Goal: Information Seeking & Learning: Learn about a topic

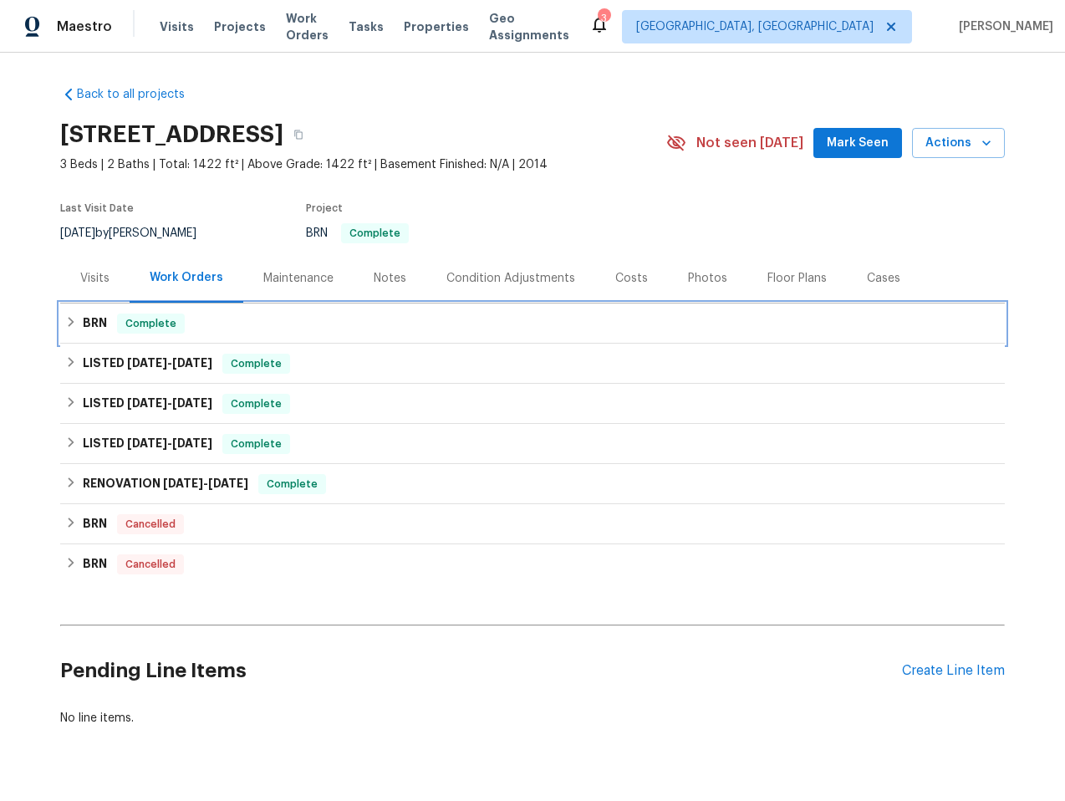
click at [251, 316] on div "BRN Complete" at bounding box center [532, 324] width 935 height 20
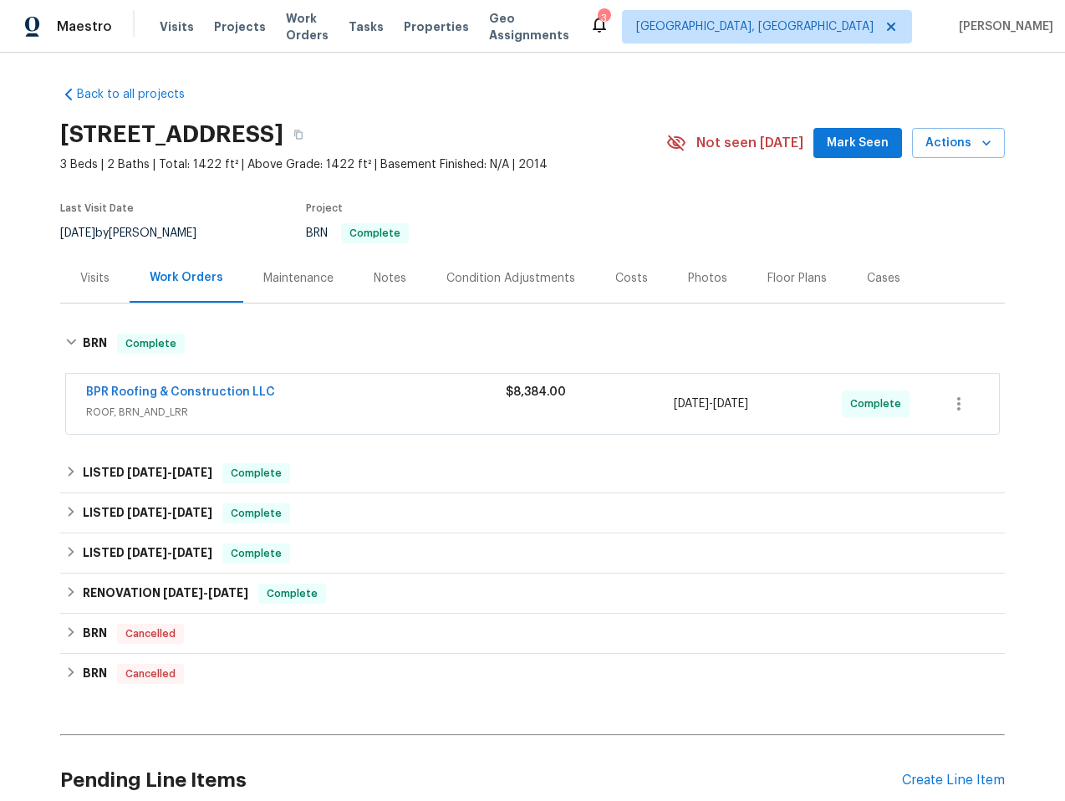
click at [169, 382] on div "BPR Roofing & Construction LLC ROOF, BRN_AND_LRR $8,384.00 9/10/2025 - 9/12/202…" at bounding box center [532, 404] width 933 height 60
click at [170, 388] on link "BPR Roofing & Construction LLC" at bounding box center [180, 392] width 189 height 12
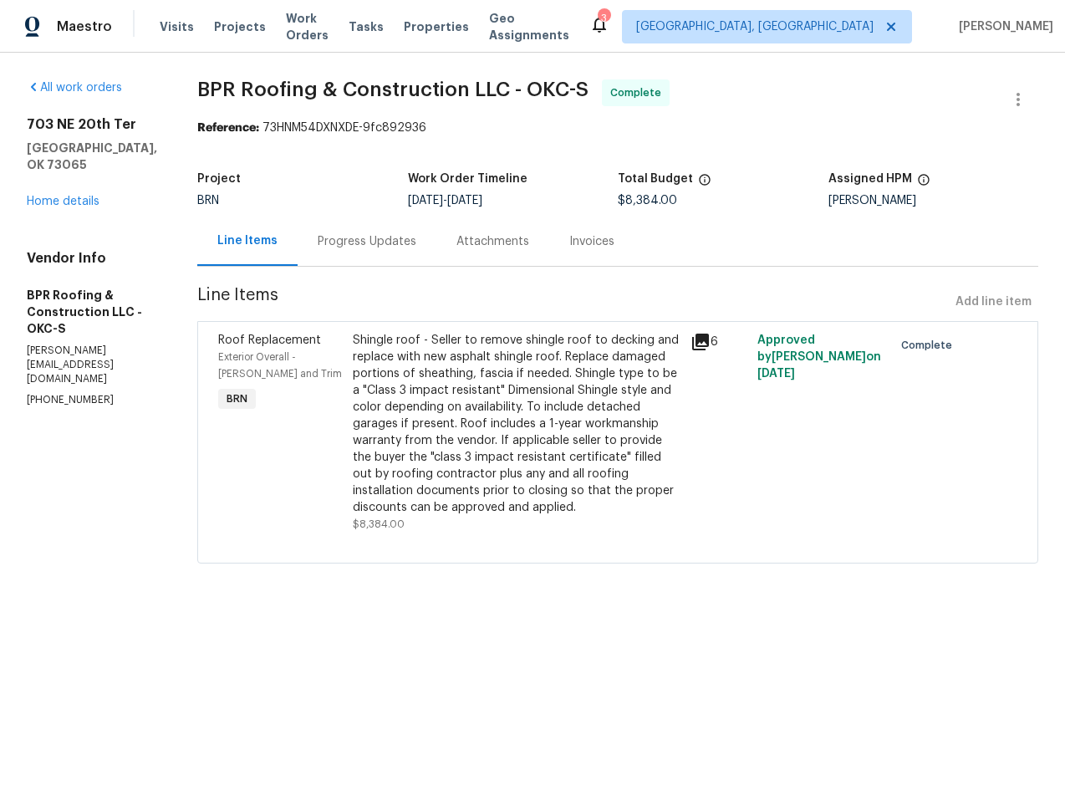
click at [571, 242] on div "Invoices" at bounding box center [591, 241] width 45 height 17
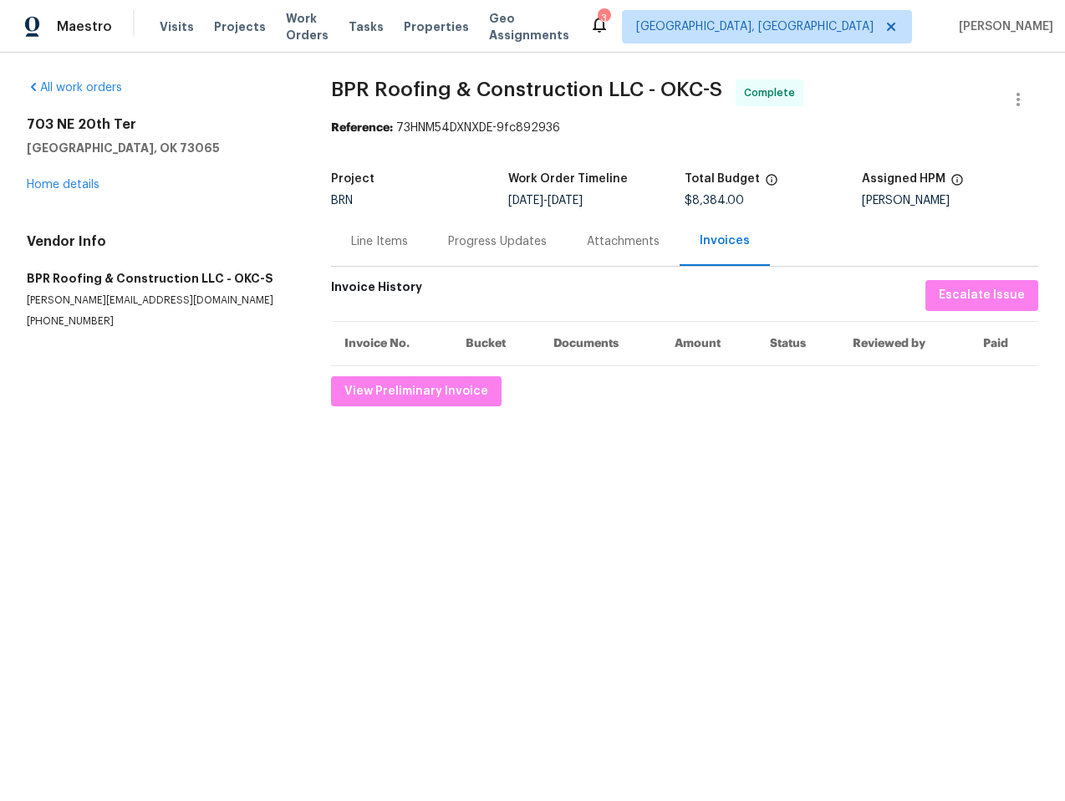
click at [612, 237] on div "Attachments" at bounding box center [623, 241] width 73 height 17
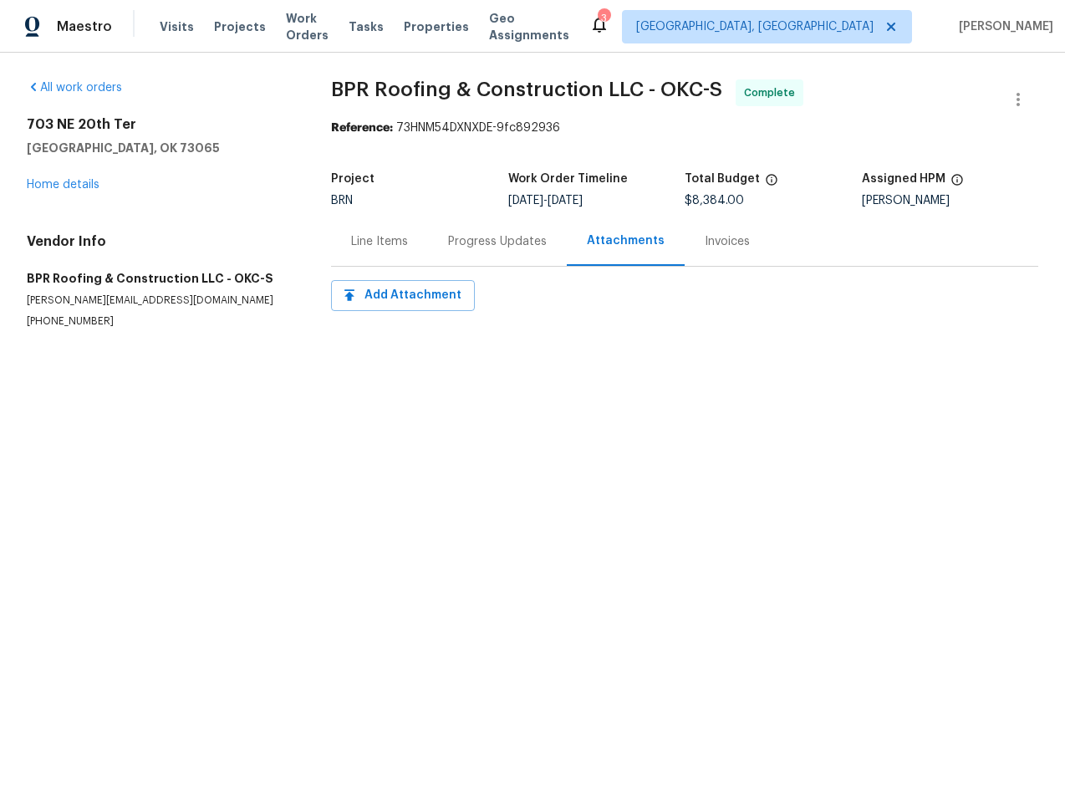
drag, startPoint x: 495, startPoint y: 247, endPoint x: 477, endPoint y: 239, distance: 19.1
click at [494, 246] on div "Progress Updates" at bounding box center [497, 241] width 99 height 17
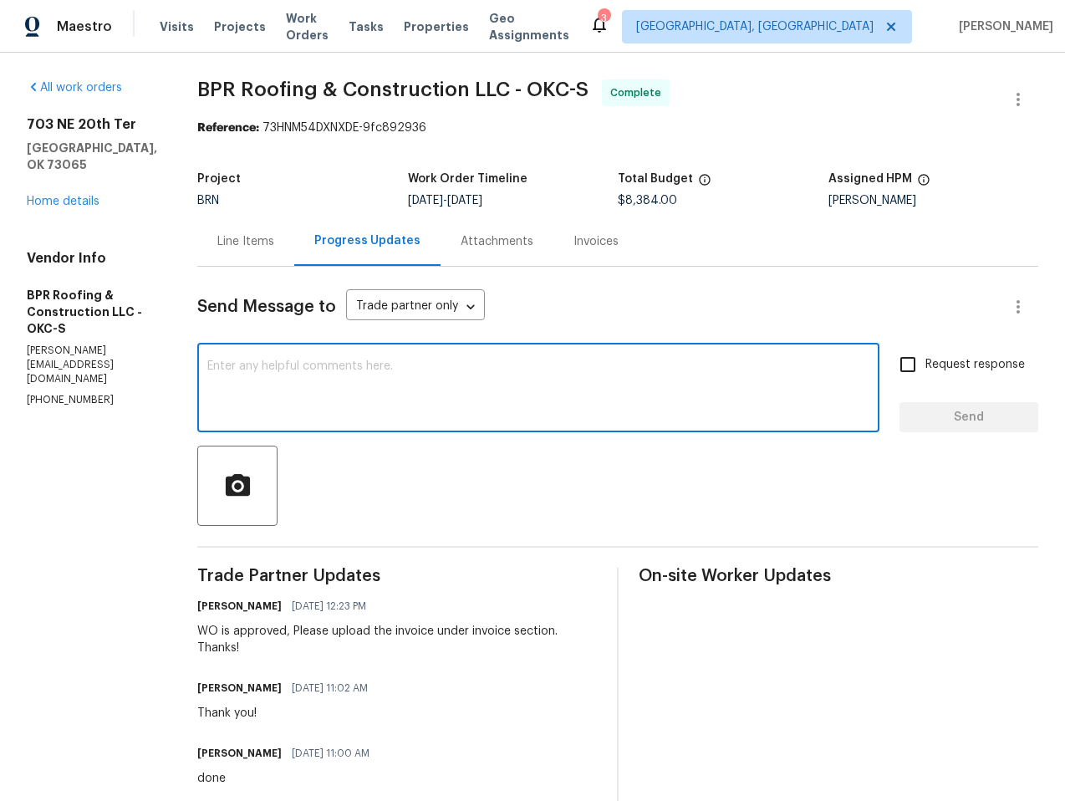
click at [533, 392] on textarea at bounding box center [538, 389] width 662 height 59
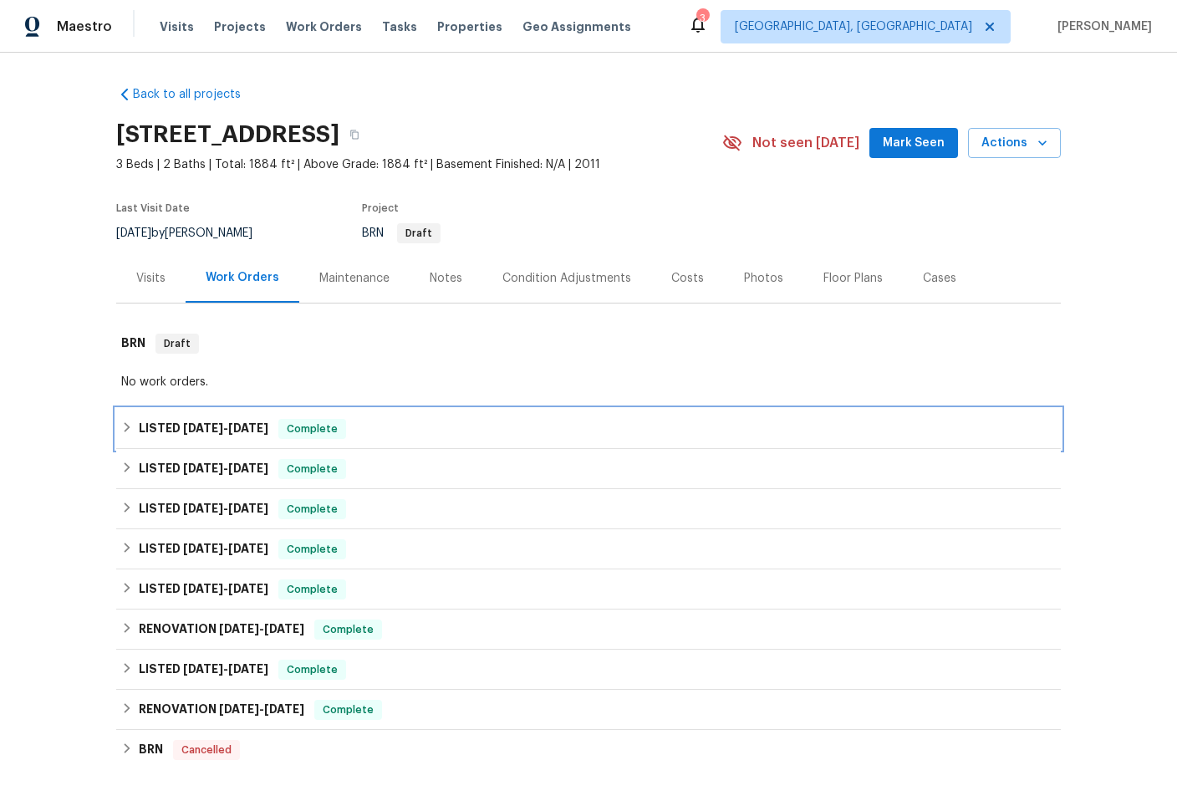
click at [183, 432] on span "8/19/25" at bounding box center [203, 428] width 40 height 12
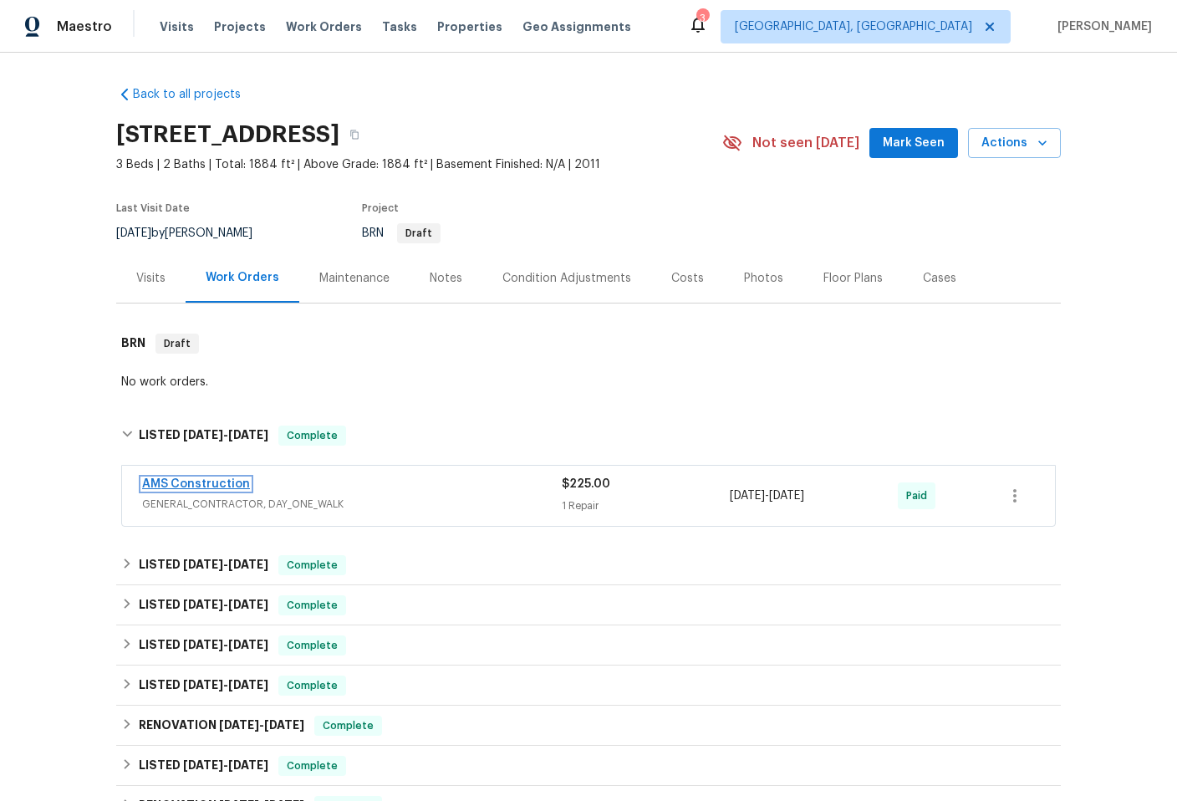
click at [201, 481] on link "AMS Construction" at bounding box center [196, 484] width 108 height 12
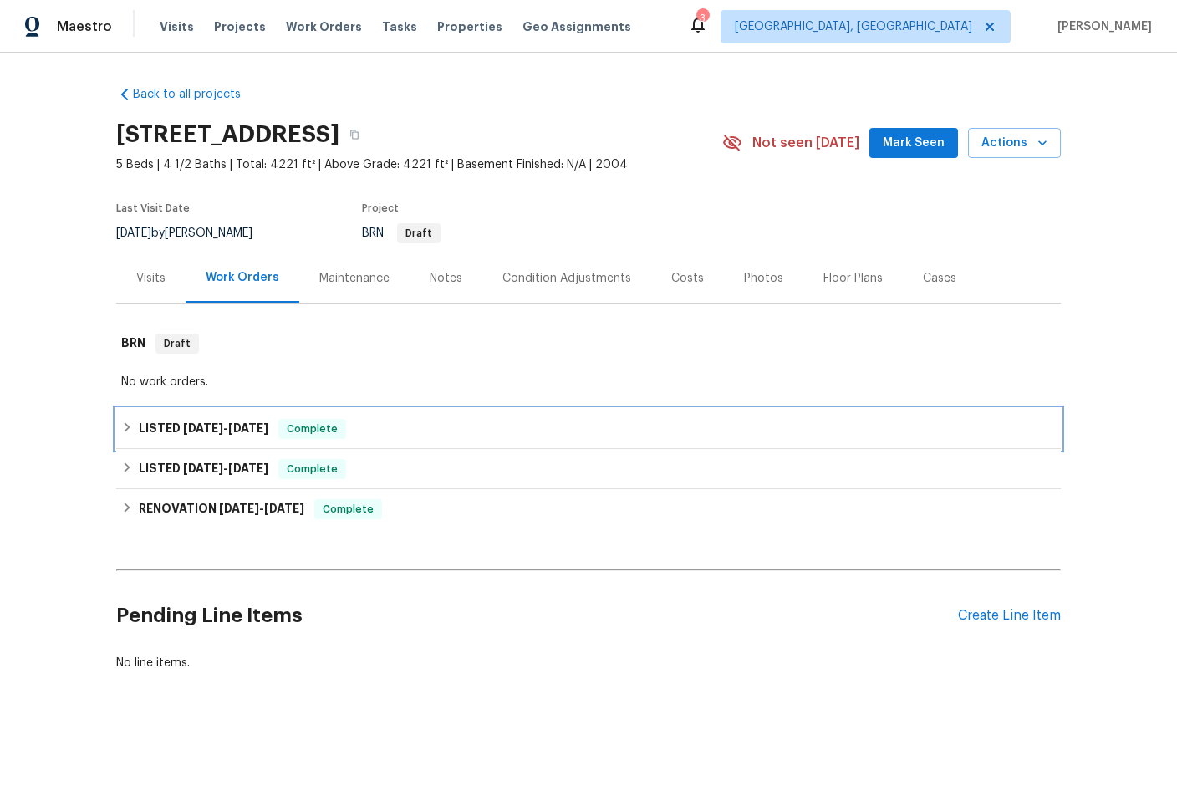
click at [446, 438] on div "LISTED [DATE] - [DATE] Complete" at bounding box center [588, 429] width 935 height 20
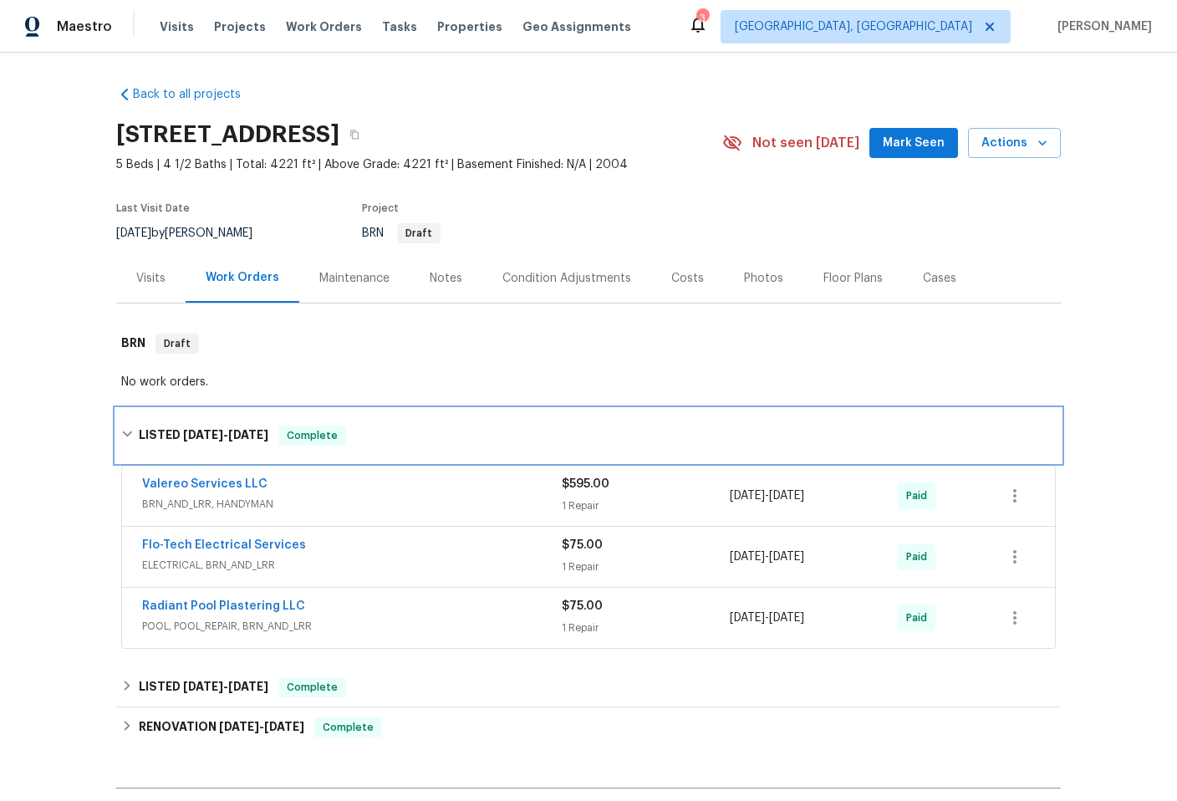
click at [445, 438] on div "LISTED [DATE] - [DATE] Complete" at bounding box center [588, 436] width 935 height 20
